Goal: Task Accomplishment & Management: Manage account settings

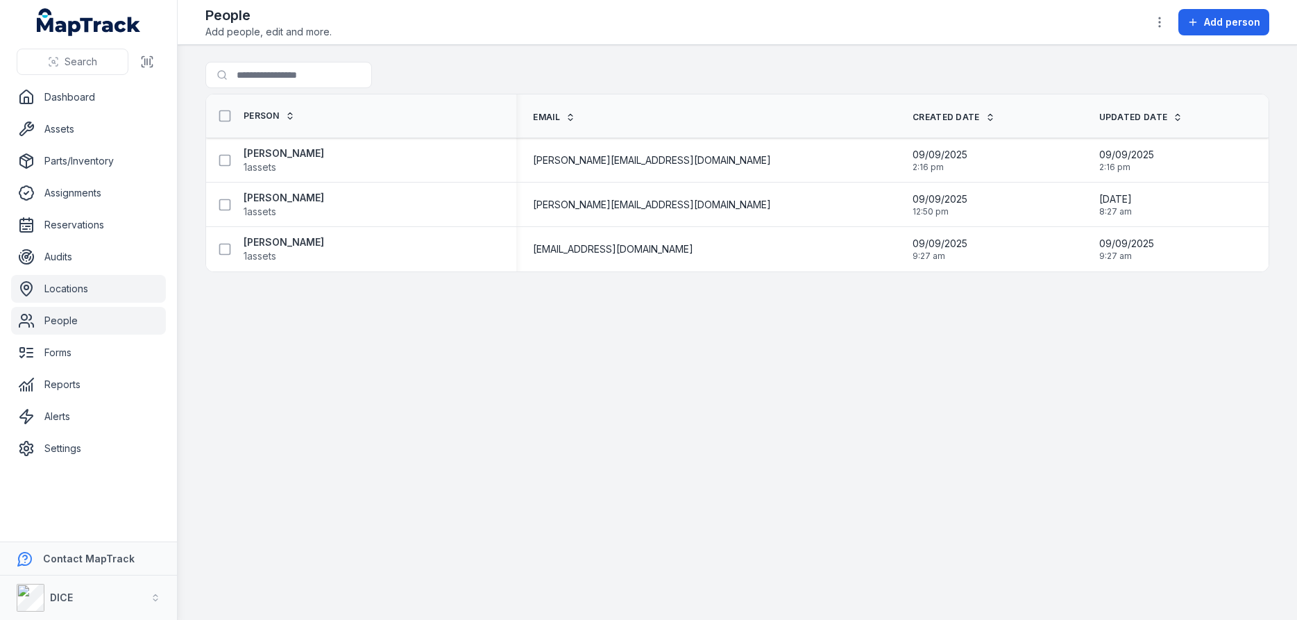
click at [72, 288] on link "Locations" at bounding box center [88, 289] width 155 height 28
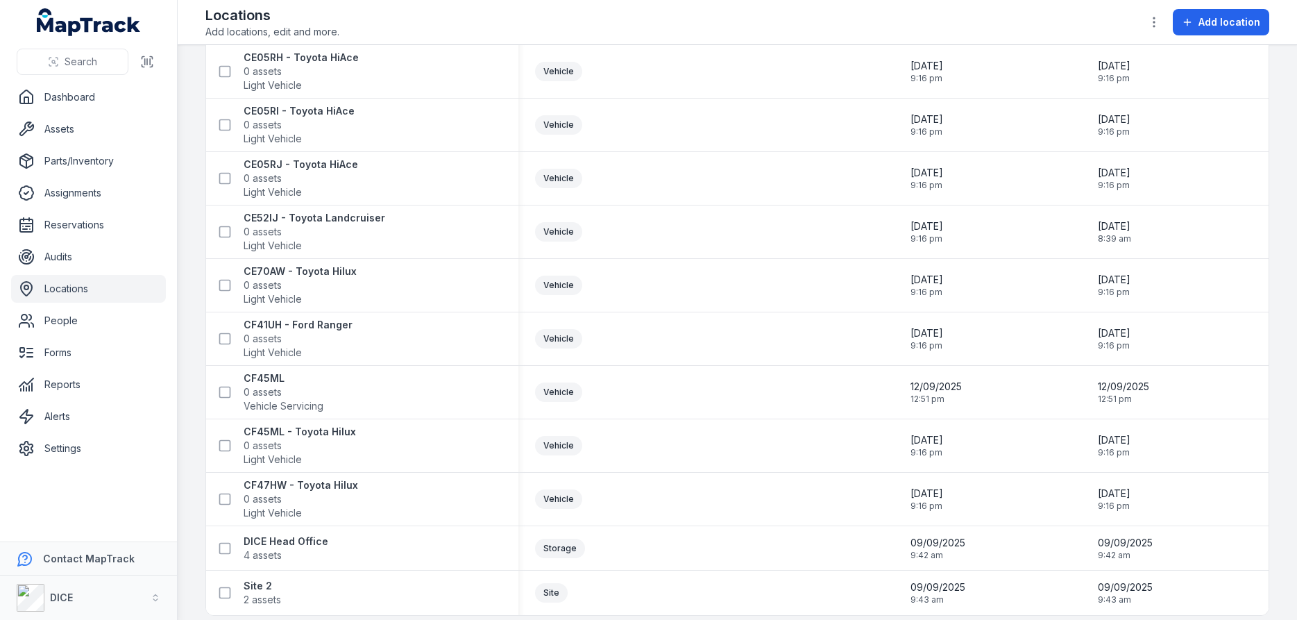
scroll to position [693, 0]
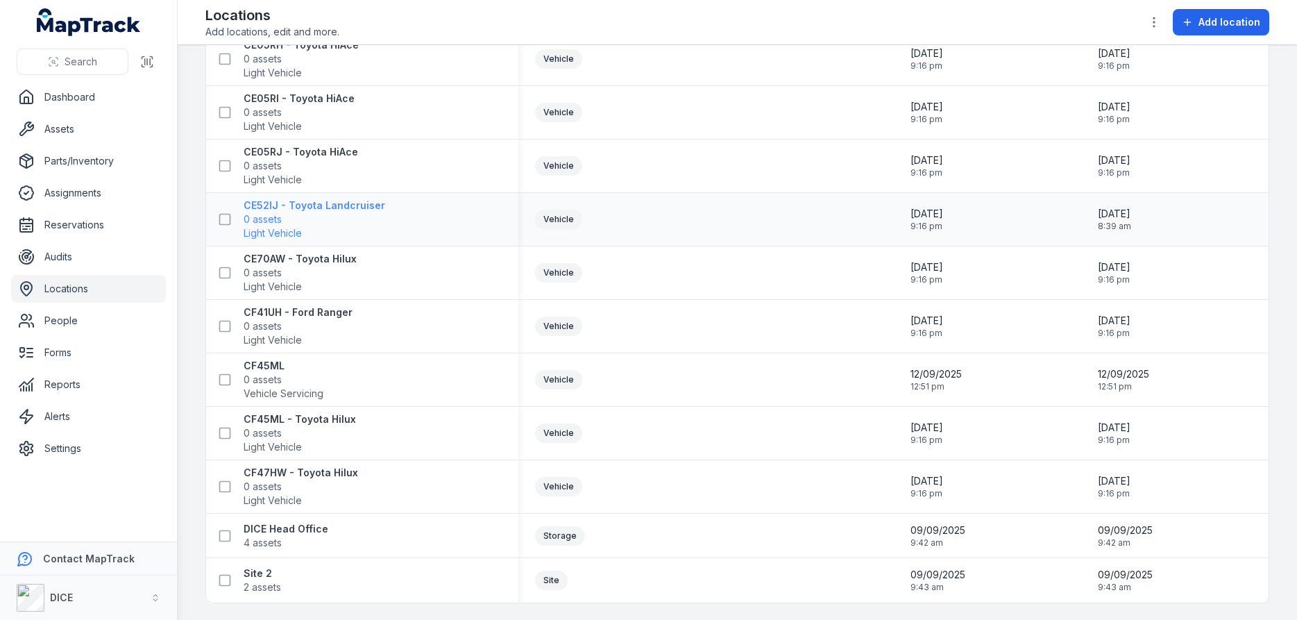
click at [305, 205] on strong "CE52IJ - Toyota Landcruiser" at bounding box center [315, 205] width 142 height 14
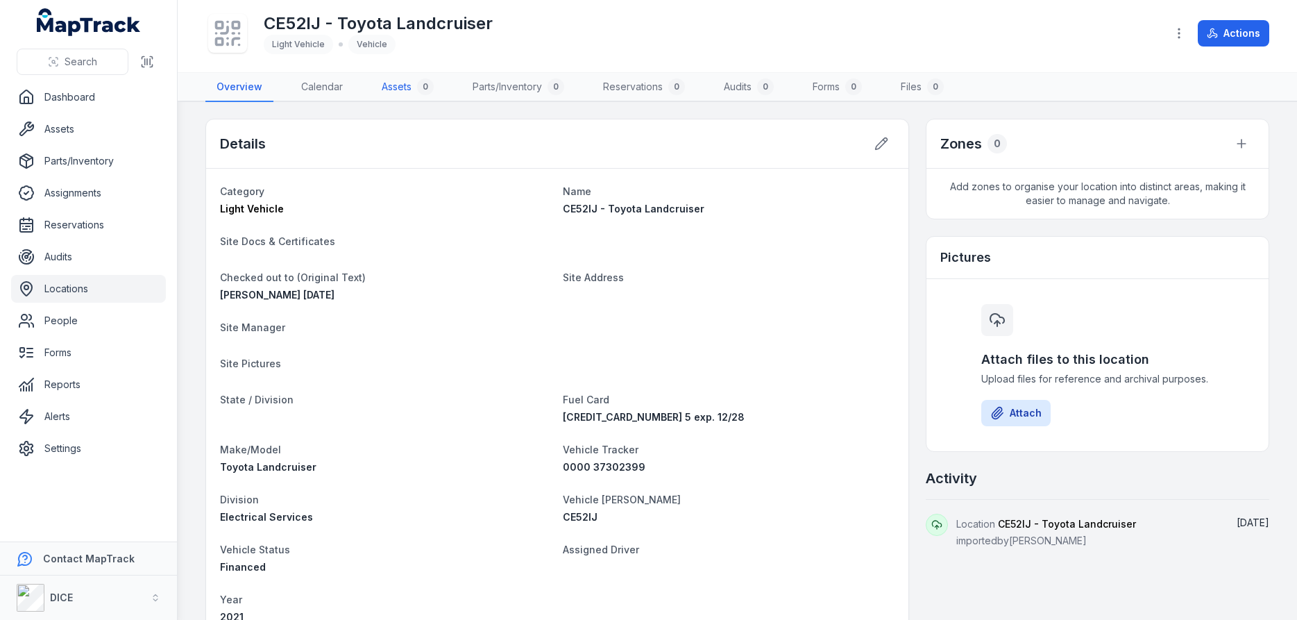
click at [395, 84] on link "Assets 0" at bounding box center [408, 87] width 74 height 29
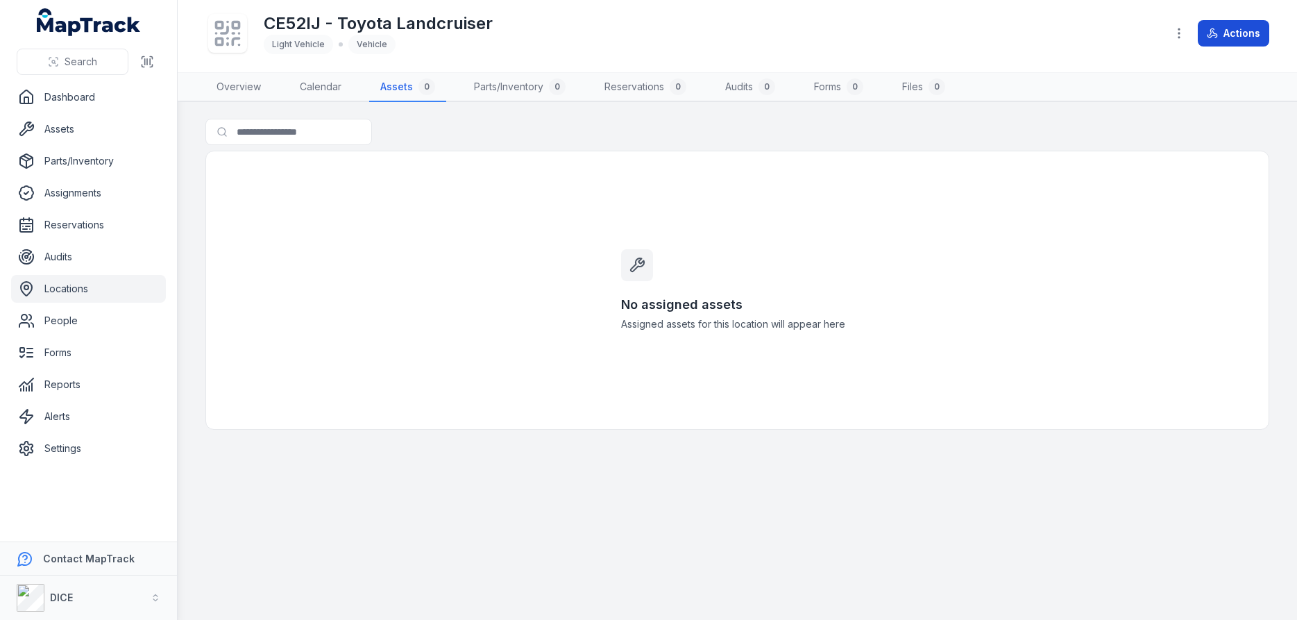
click at [1228, 35] on button "Actions" at bounding box center [1233, 33] width 71 height 26
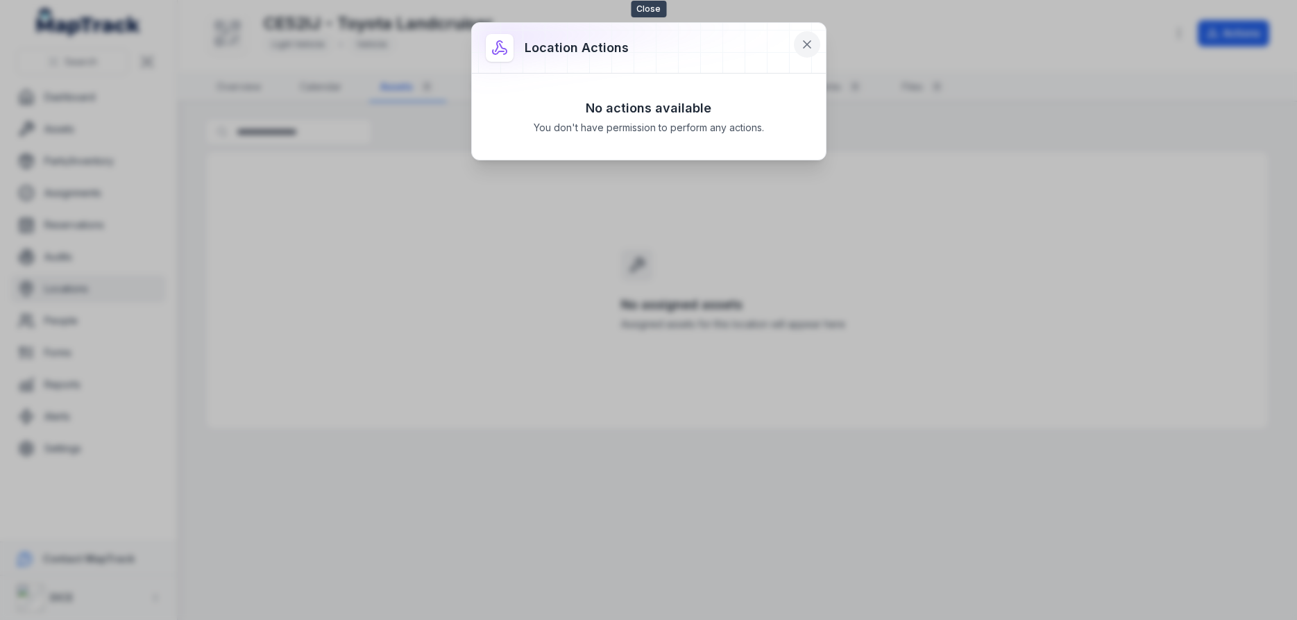
click at [806, 44] on icon at bounding box center [807, 44] width 7 height 7
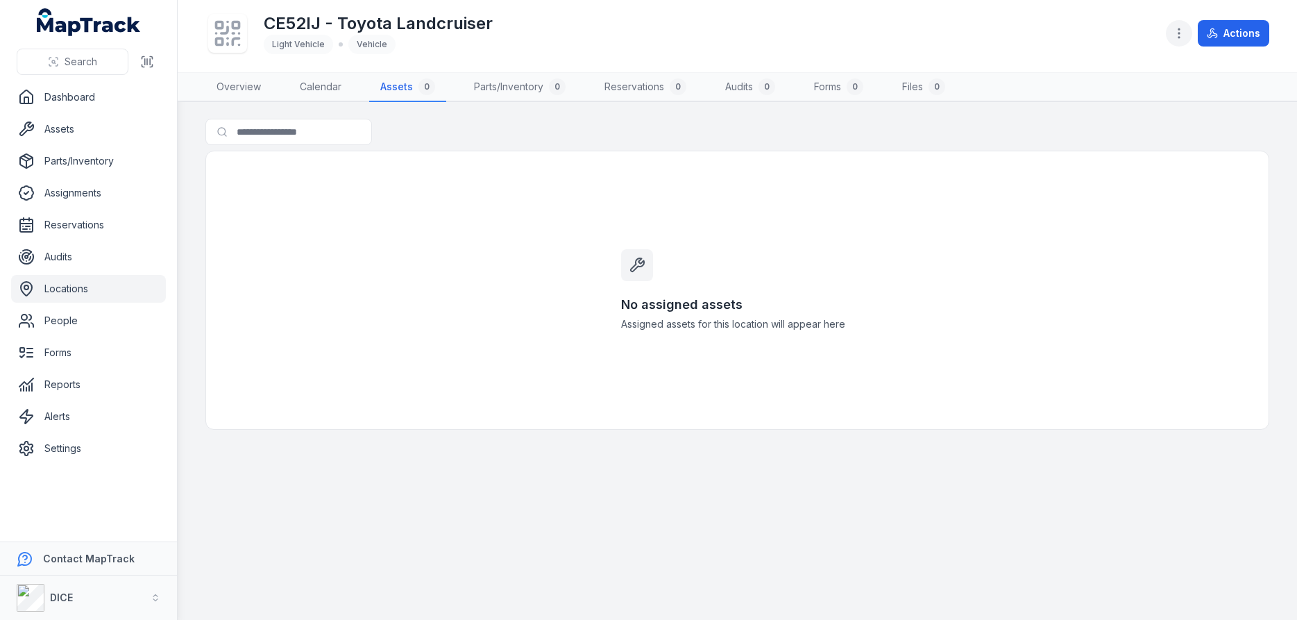
click at [1180, 35] on icon "button" at bounding box center [1179, 33] width 14 height 14
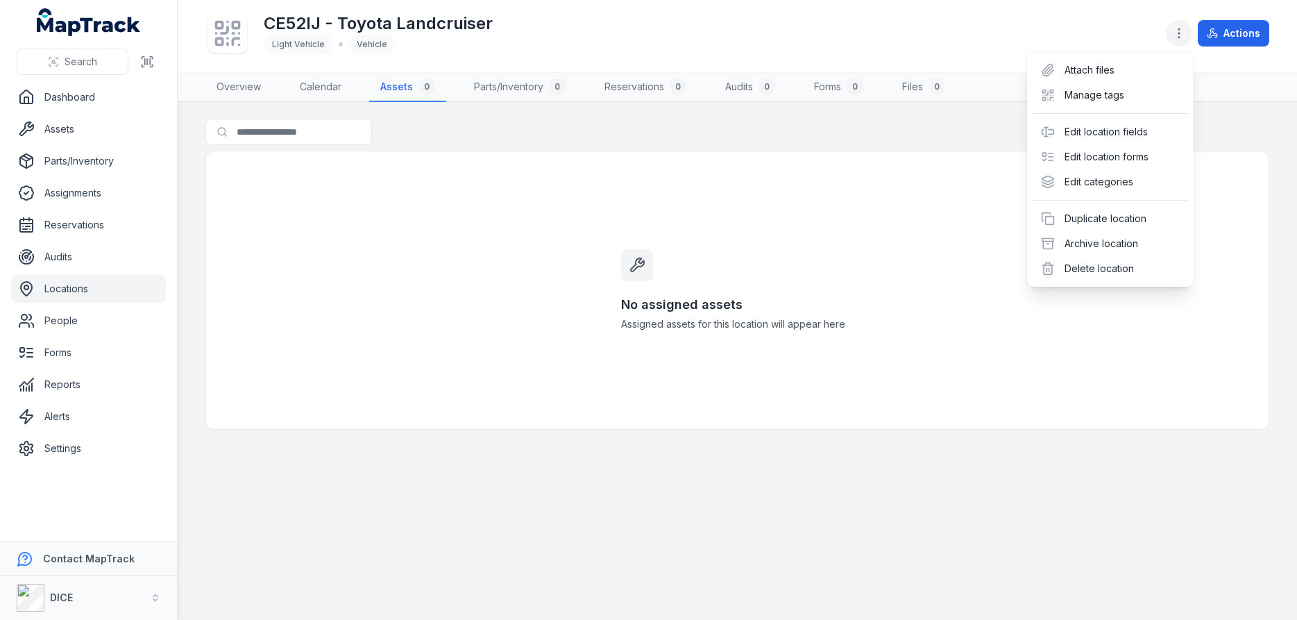
click at [1180, 33] on circle "button" at bounding box center [1178, 33] width 1 height 1
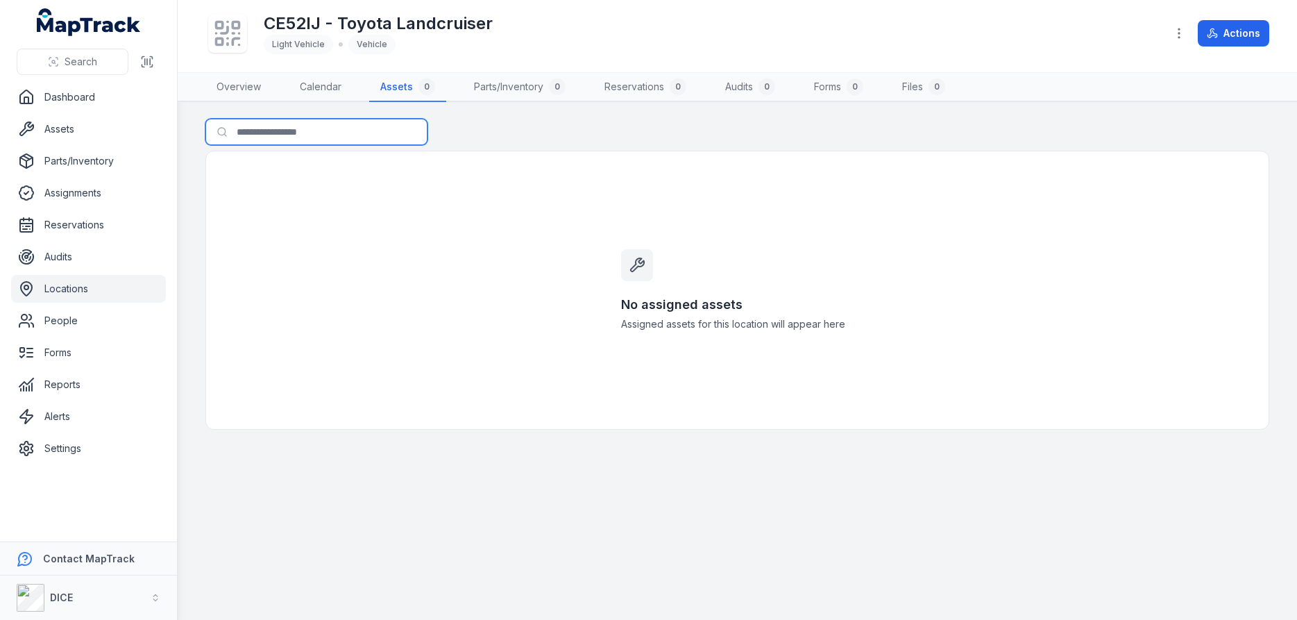
click at [295, 129] on input "Search for assets" at bounding box center [316, 132] width 222 height 26
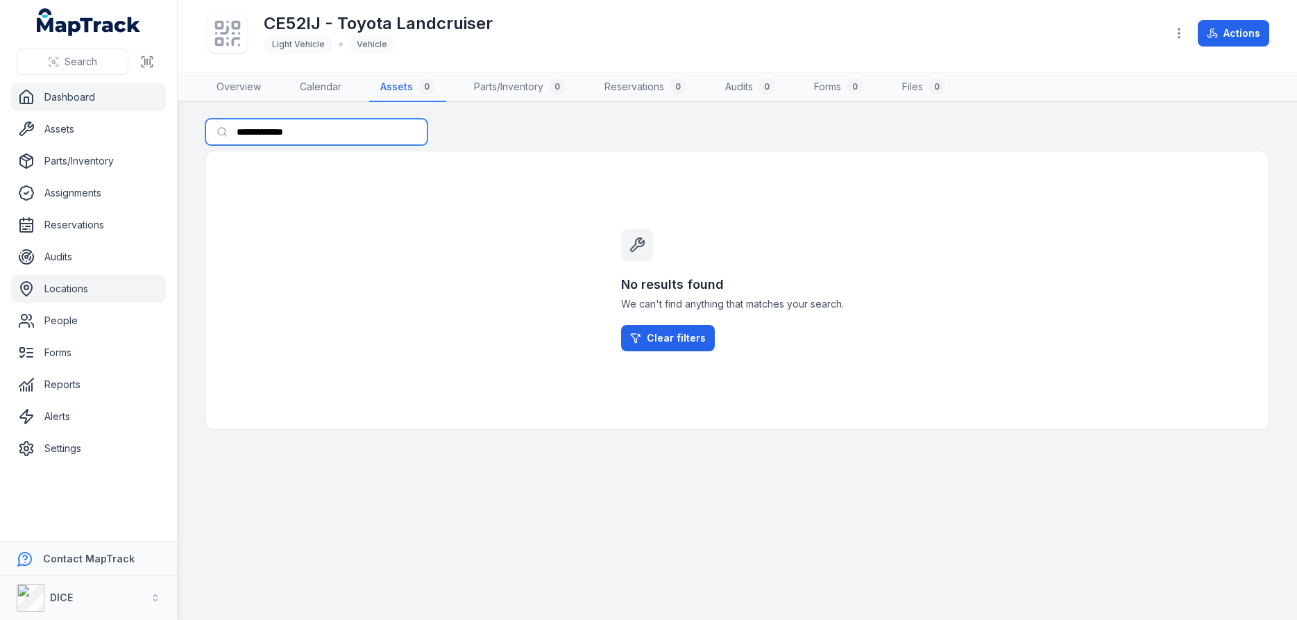
type input "**********"
click at [75, 98] on link "Dashboard" at bounding box center [88, 97] width 155 height 28
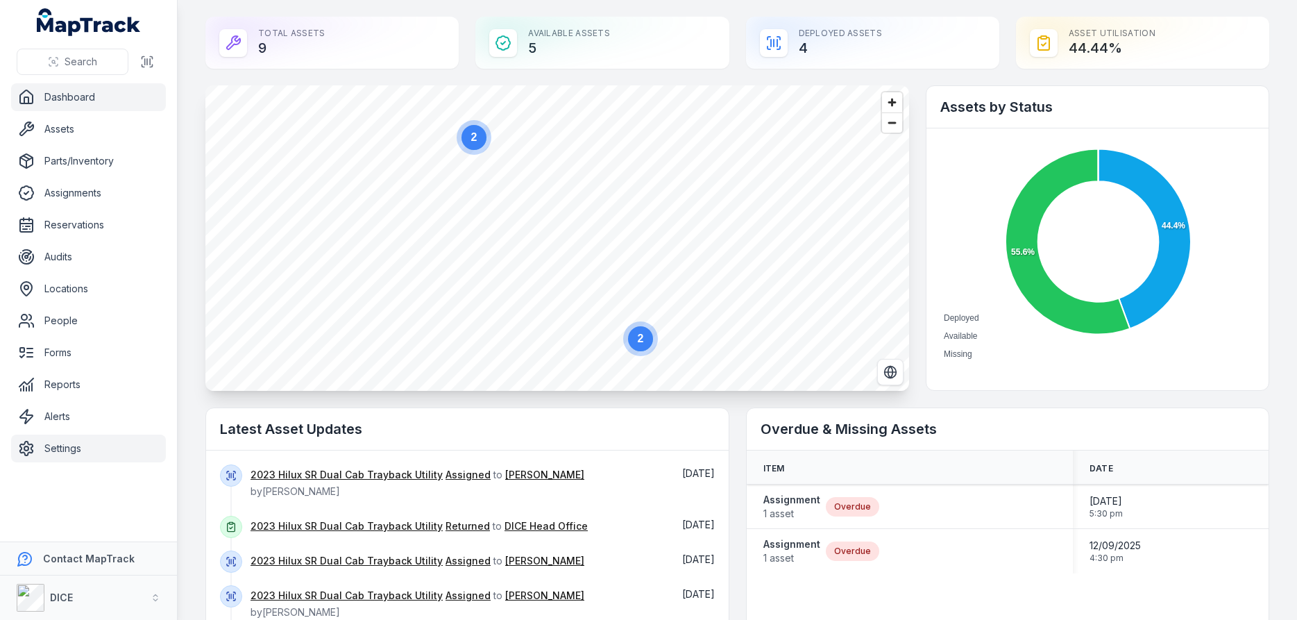
click at [62, 448] on link "Settings" at bounding box center [88, 448] width 155 height 28
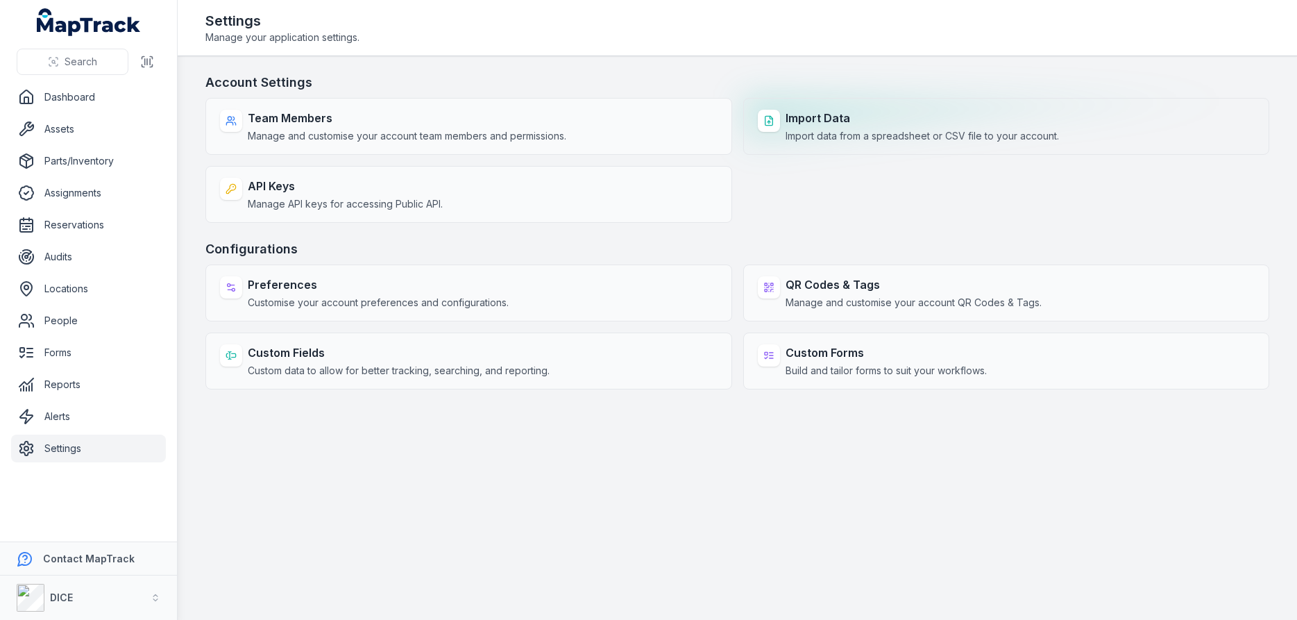
click at [829, 117] on strong "Import Data" at bounding box center [922, 118] width 273 height 17
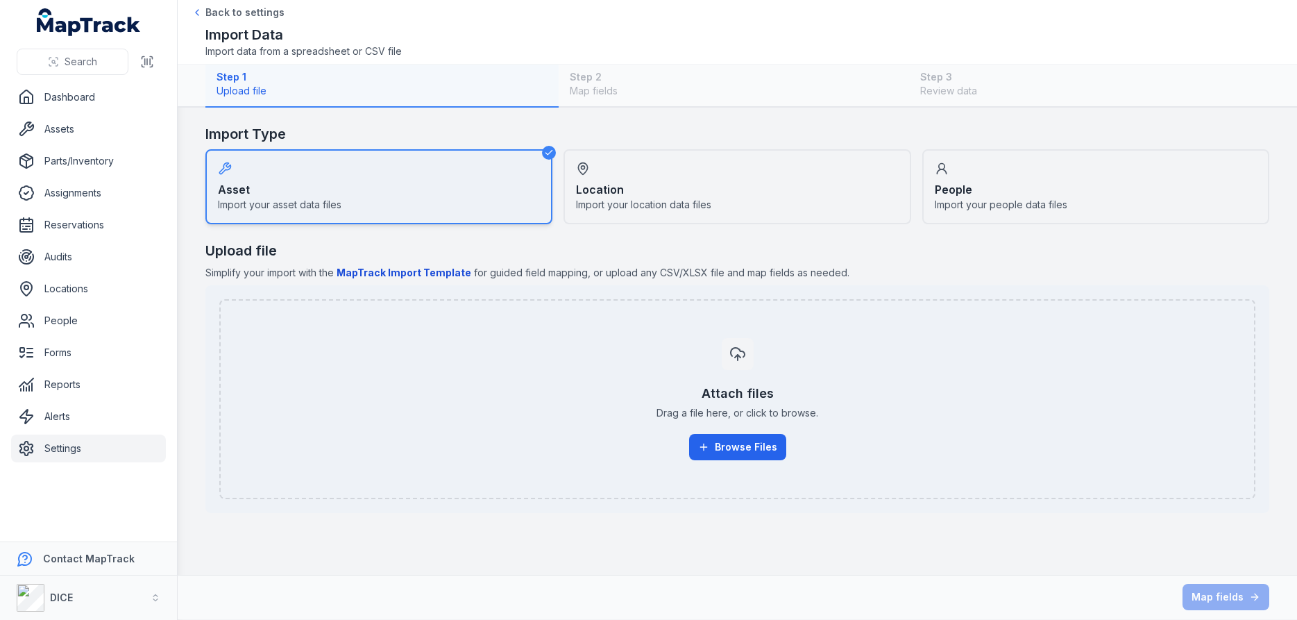
click at [1052, 194] on div "People Import your people data files" at bounding box center [1095, 186] width 347 height 75
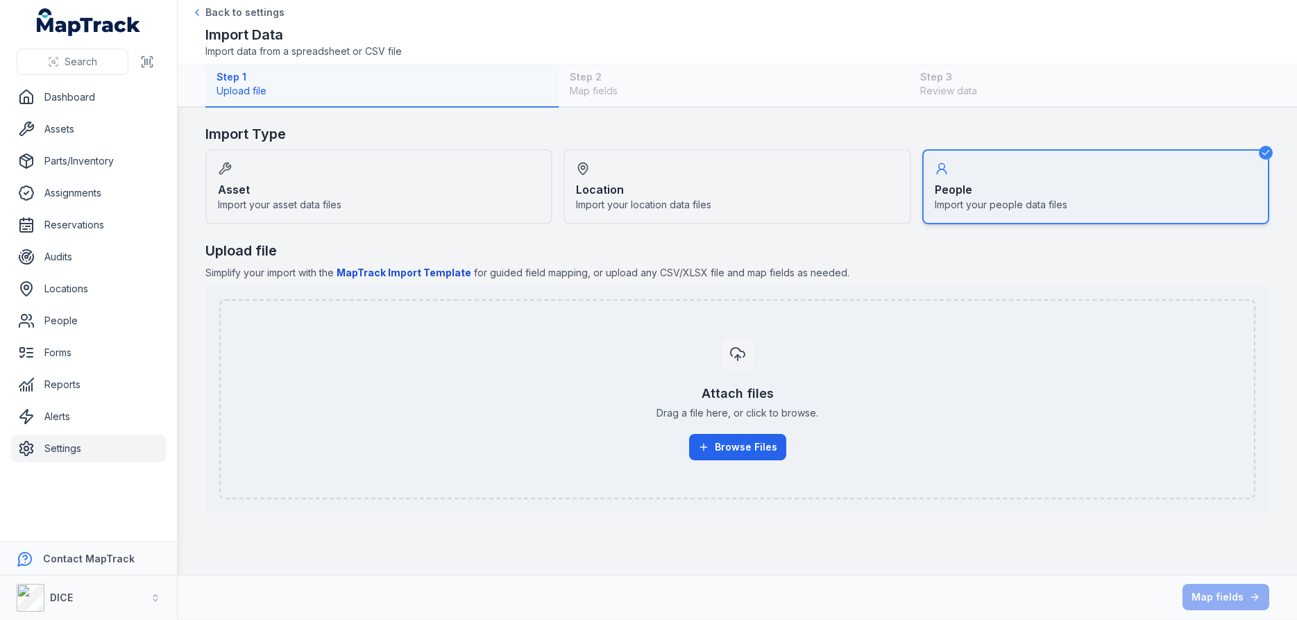
click at [437, 273] on b "MapTrack Import Template" at bounding box center [404, 273] width 135 height 12
click at [62, 385] on link "Reports" at bounding box center [88, 385] width 155 height 28
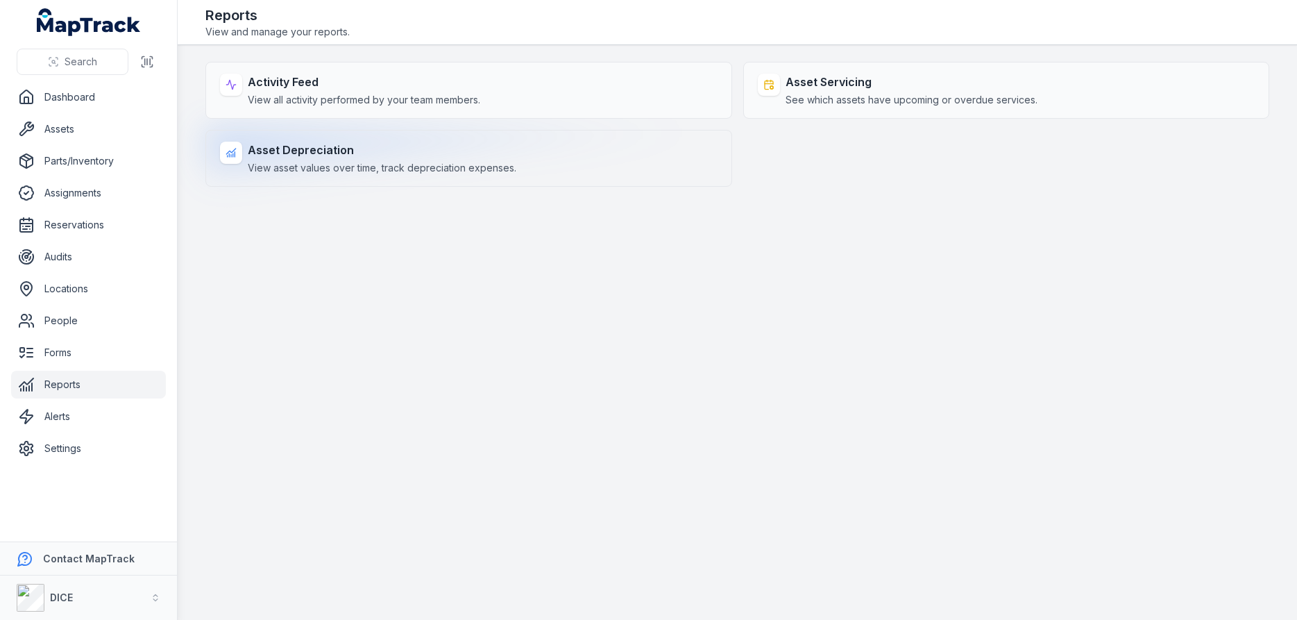
click at [273, 150] on strong "Asset Depreciation" at bounding box center [382, 150] width 269 height 17
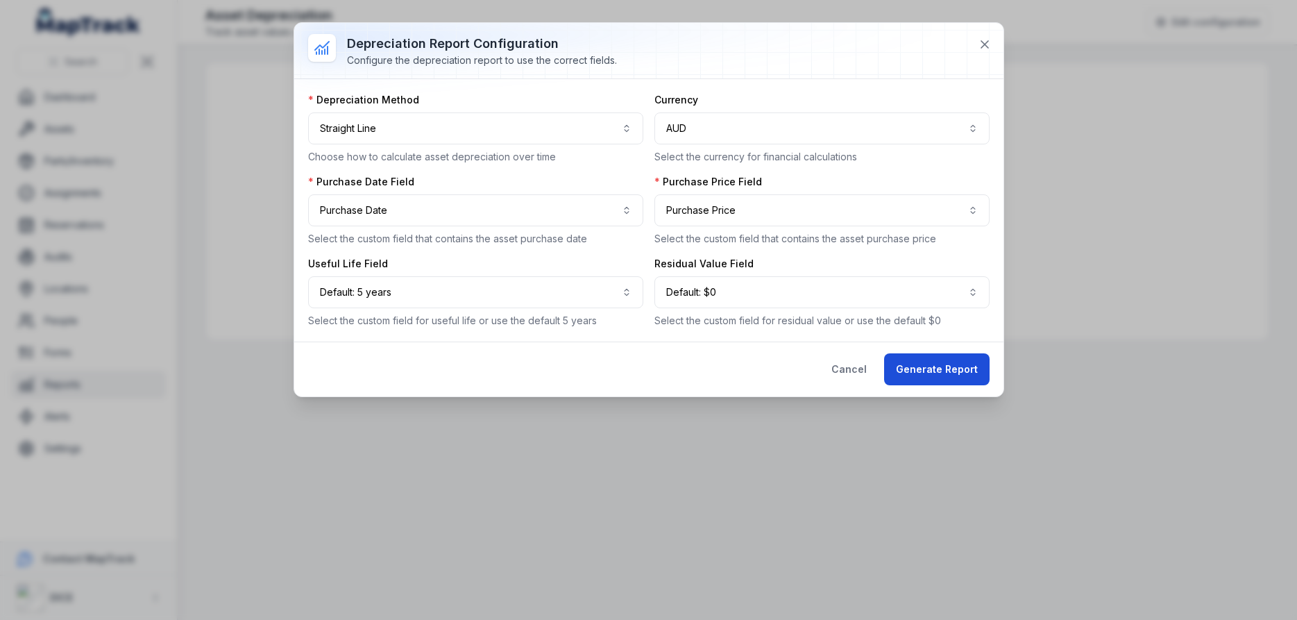
click at [956, 368] on button "Generate Report" at bounding box center [936, 369] width 105 height 32
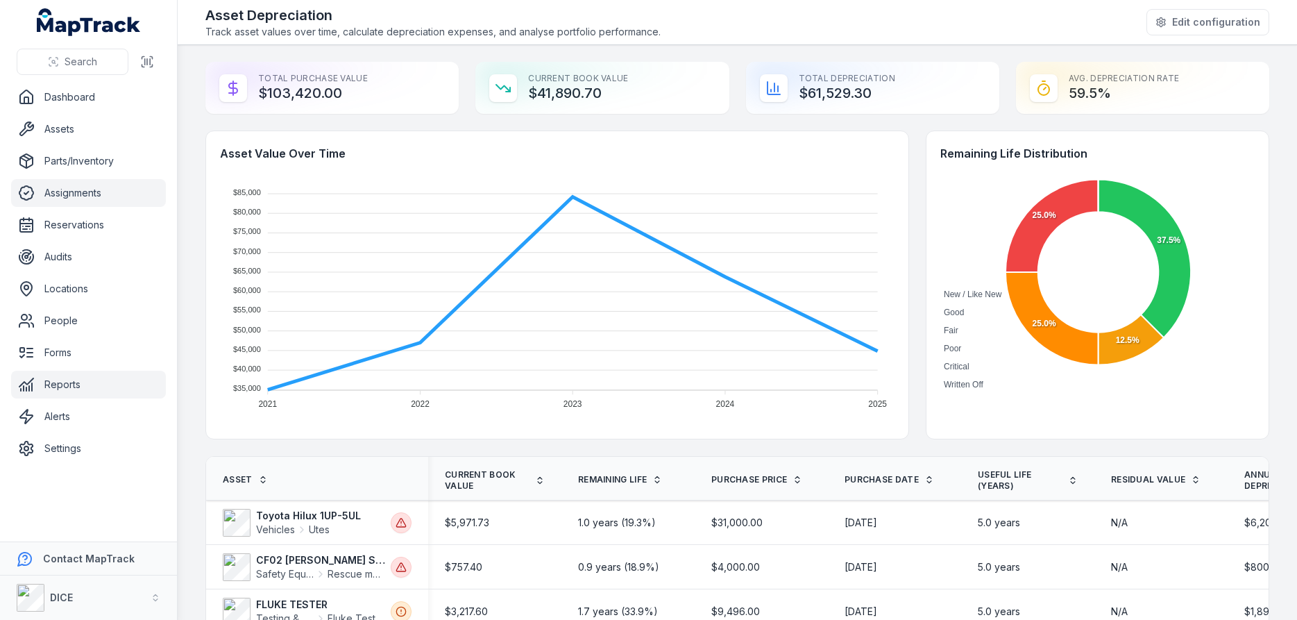
click at [78, 192] on link "Assignments" at bounding box center [88, 193] width 155 height 28
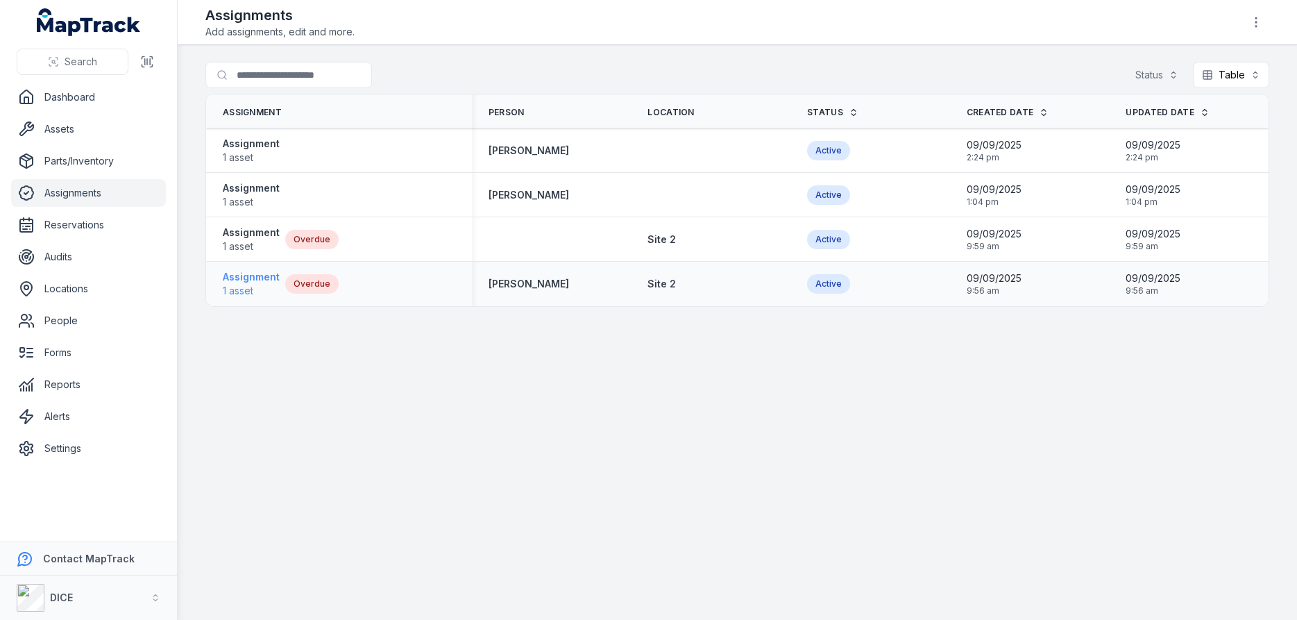
click at [241, 280] on strong "Assignment" at bounding box center [251, 277] width 57 height 14
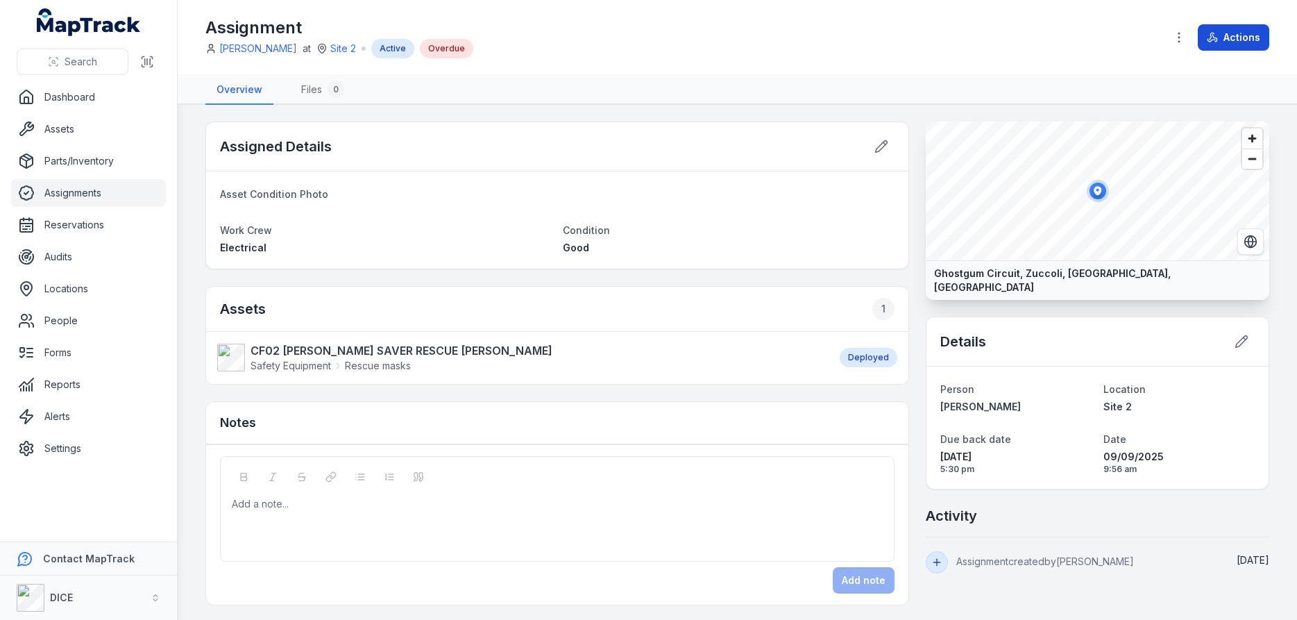
click at [1233, 37] on button "Actions" at bounding box center [1233, 37] width 71 height 26
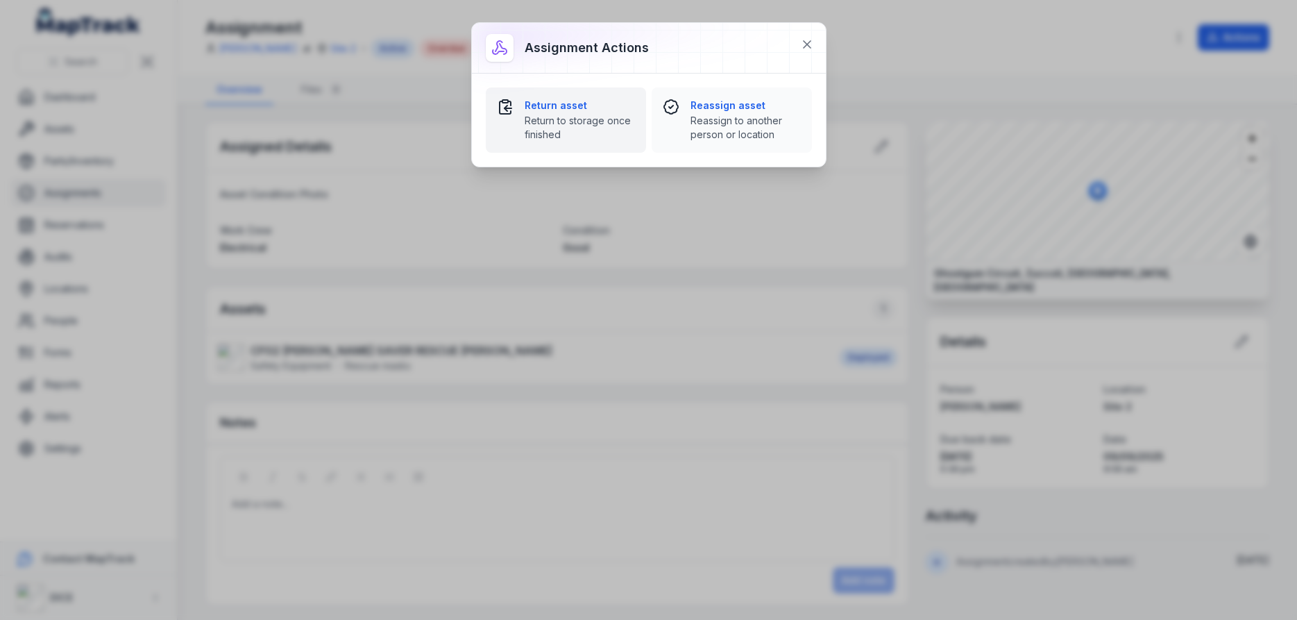
click at [541, 104] on strong "Return asset" at bounding box center [580, 106] width 110 height 14
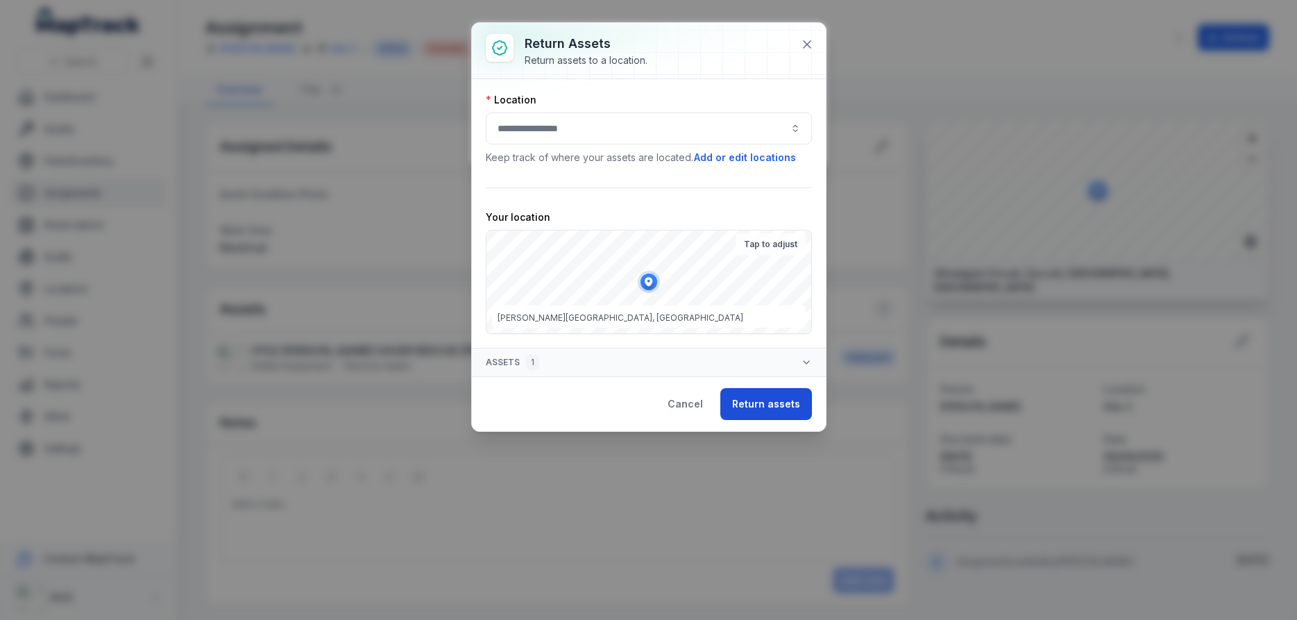
click at [774, 405] on button "Return assets" at bounding box center [766, 404] width 92 height 32
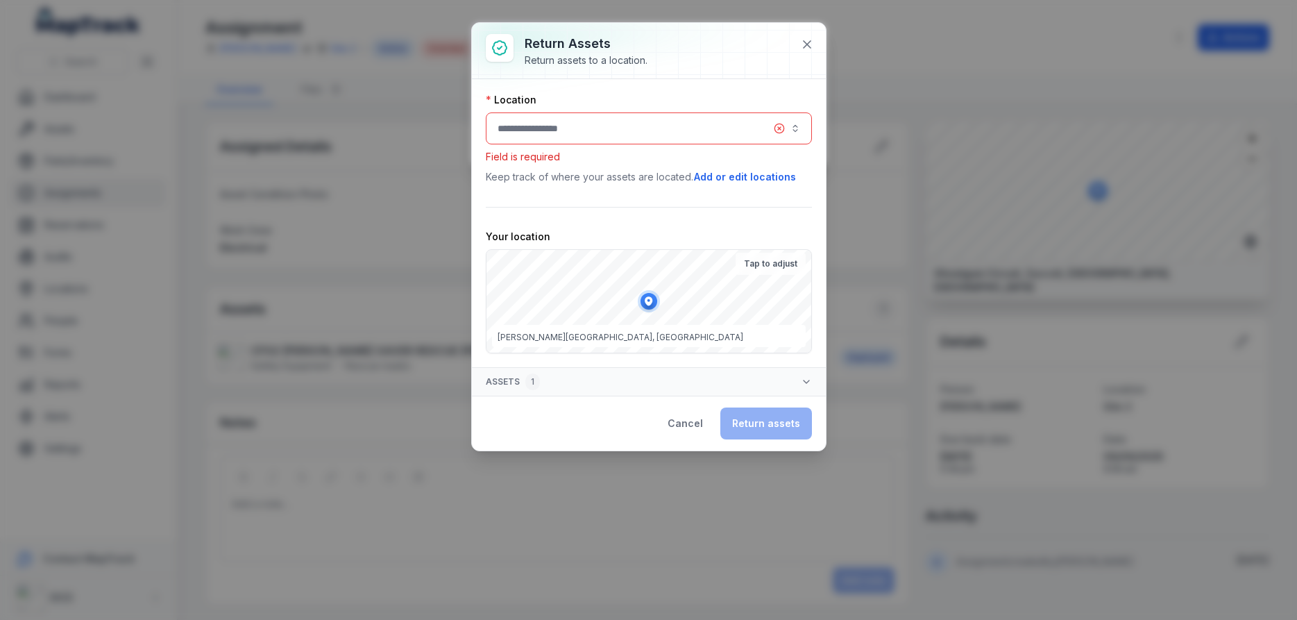
click at [793, 125] on button "button" at bounding box center [649, 128] width 326 height 32
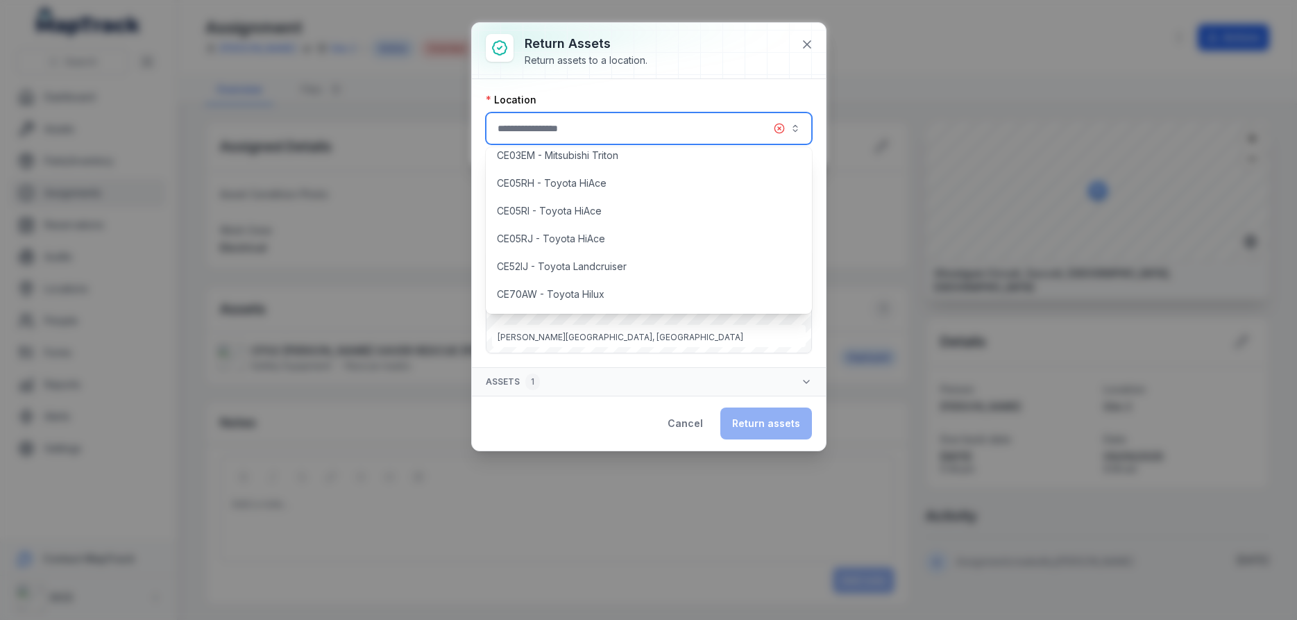
scroll to position [453, 0]
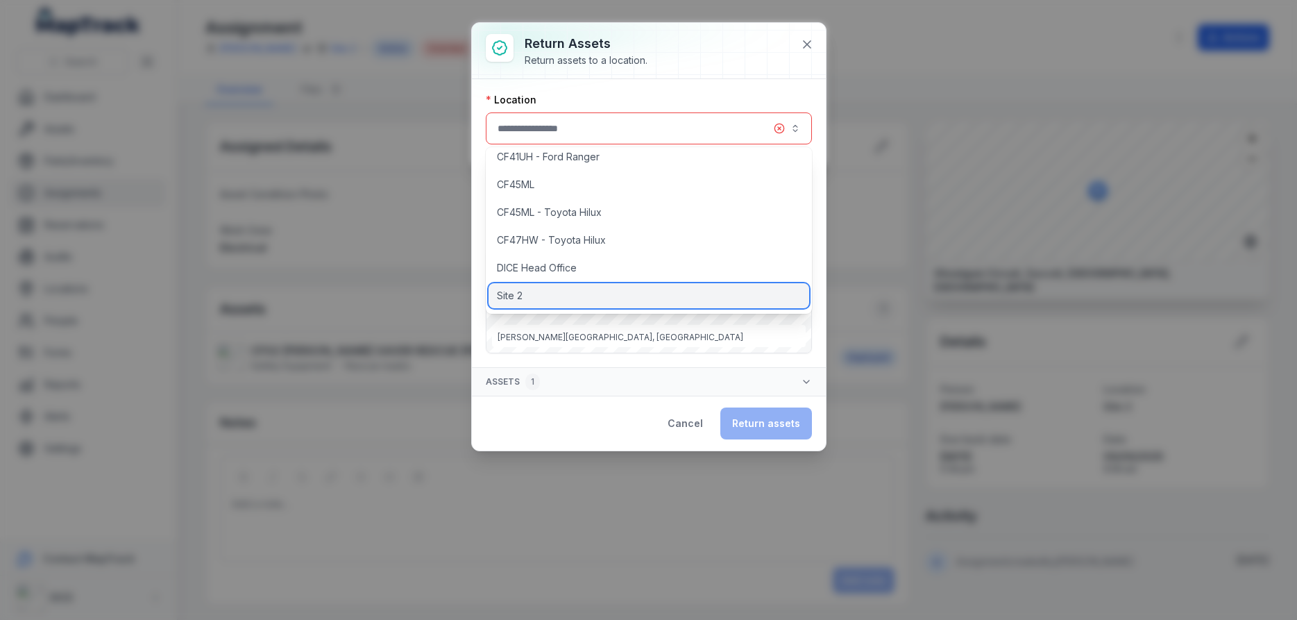
click at [505, 291] on span "Site 2" at bounding box center [510, 296] width 26 height 14
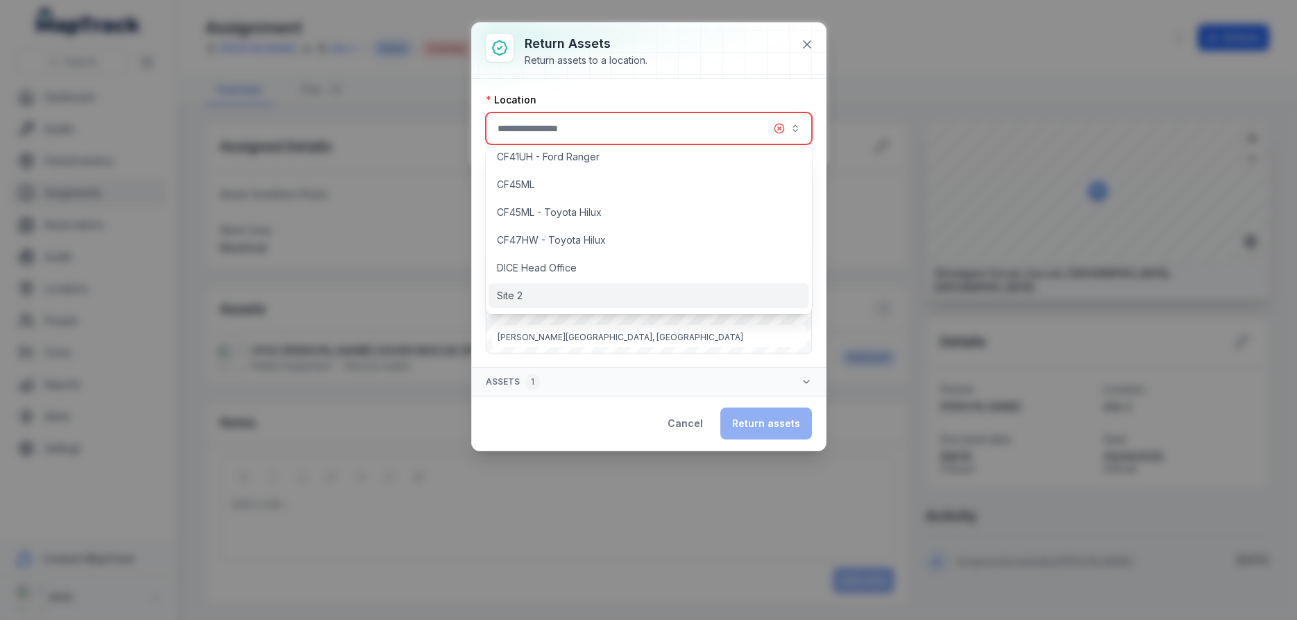
type input "******"
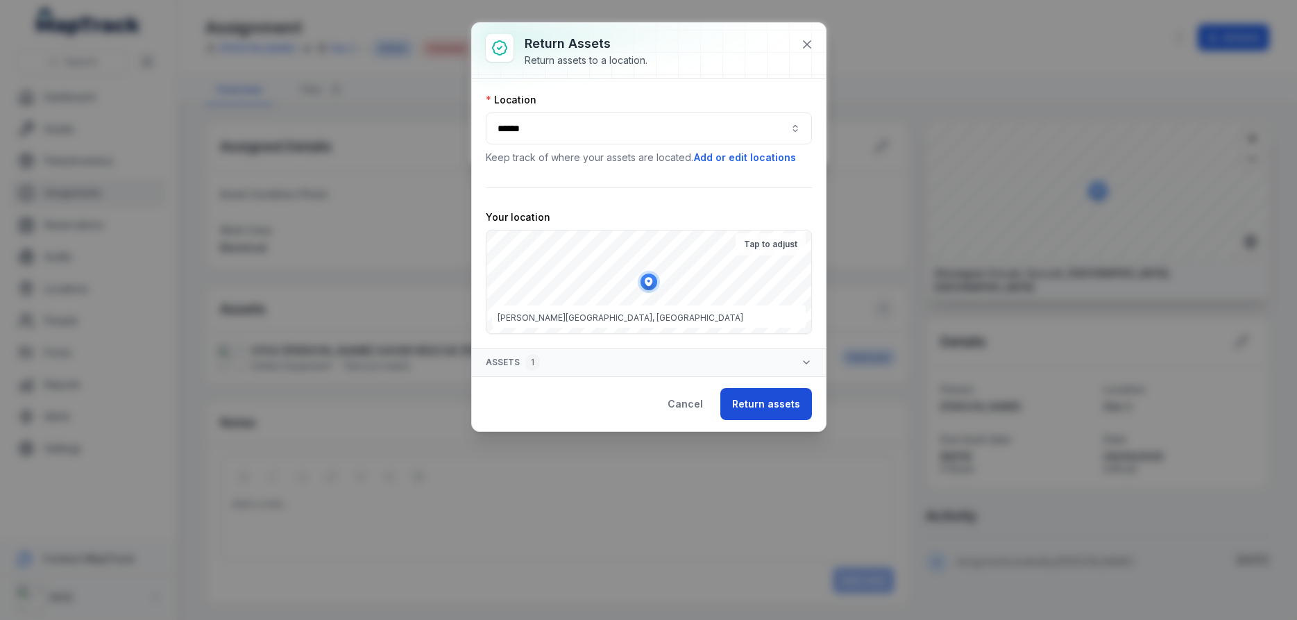
click at [777, 405] on button "Return assets" at bounding box center [766, 404] width 92 height 32
